Goal: Use online tool/utility: Utilize a website feature to perform a specific function

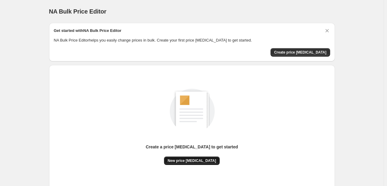
click at [195, 158] on button "New price [MEDICAL_DATA]" at bounding box center [192, 161] width 56 height 8
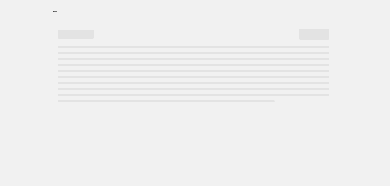
select select "percentage"
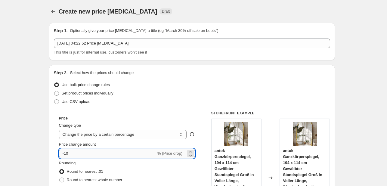
click at [93, 155] on input "-10" at bounding box center [107, 154] width 97 height 10
type input "-1"
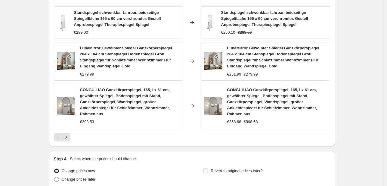
scroll to position [485, 0]
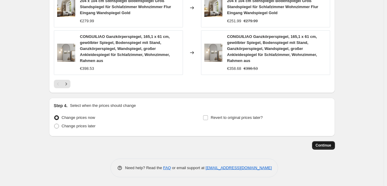
type input "-35"
click at [322, 144] on span "Continue" at bounding box center [324, 145] width 16 height 5
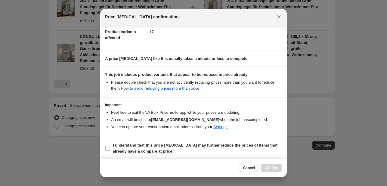
scroll to position [67, 0]
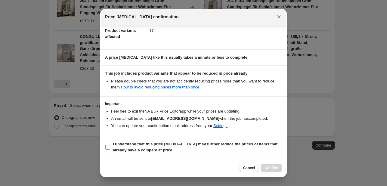
click at [190, 144] on b "I understand that this price [MEDICAL_DATA] may further reduce the prices of it…" at bounding box center [195, 147] width 165 height 11
click at [110, 145] on input "I understand that this price [MEDICAL_DATA] may further reduce the prices of it…" at bounding box center [107, 147] width 5 height 5
checkbox input "true"
click at [271, 166] on span "Confirm" at bounding box center [272, 168] width 14 height 5
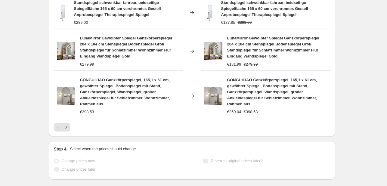
select select "percentage"
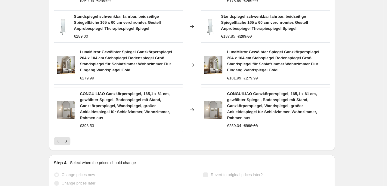
scroll to position [0, 0]
